Goal: Navigation & Orientation: Understand site structure

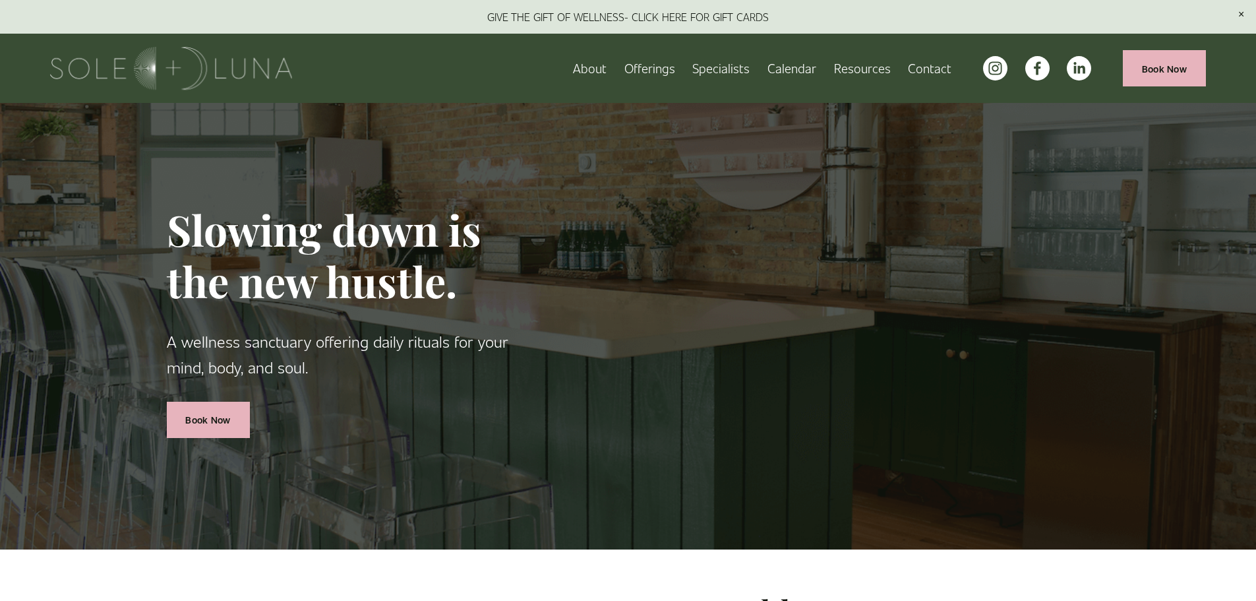
click at [0, 0] on span "Rituals" at bounding box center [0, 0] width 0 height 0
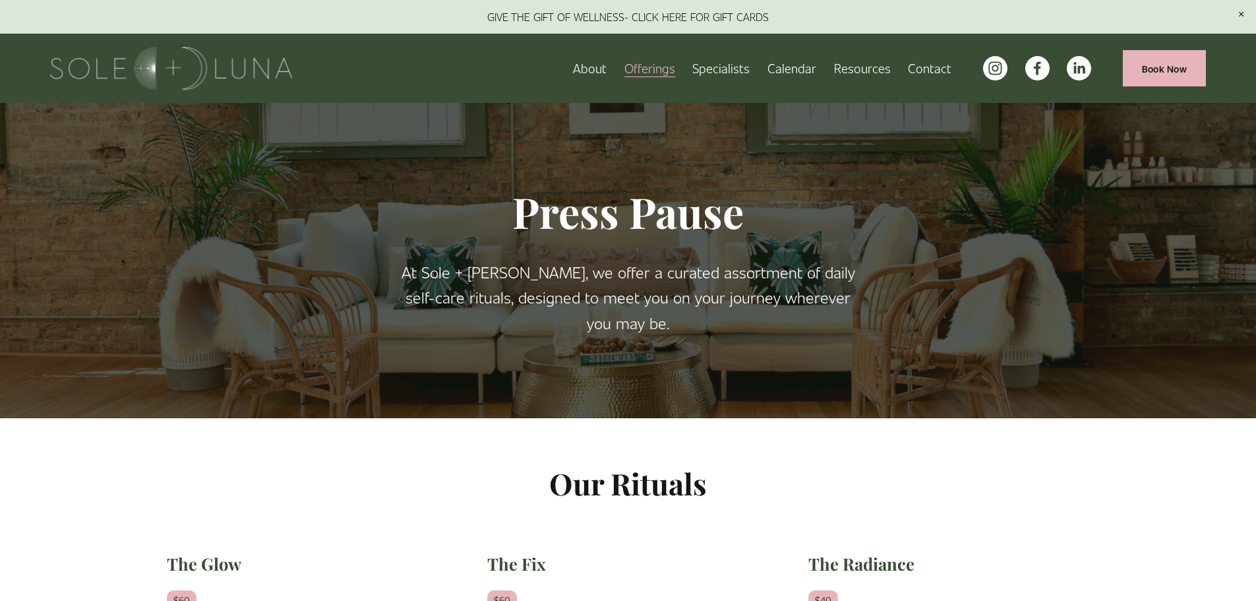
click at [594, 71] on link "About" at bounding box center [590, 68] width 34 height 23
